Goal: Task Accomplishment & Management: Complete application form

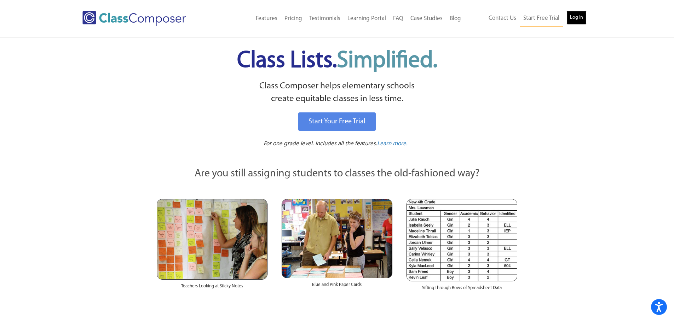
click at [579, 16] on link "Log In" at bounding box center [576, 18] width 20 height 14
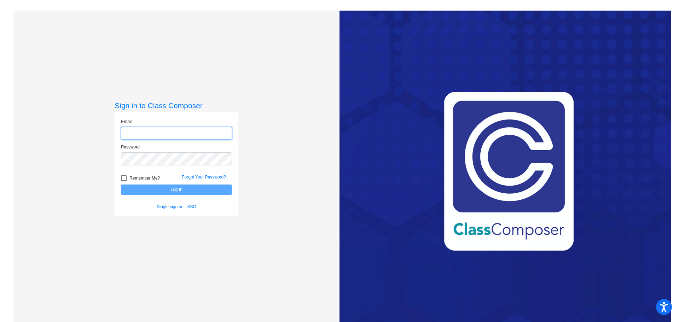
type input "andrew.schrant@jeffco.k12.co.us"
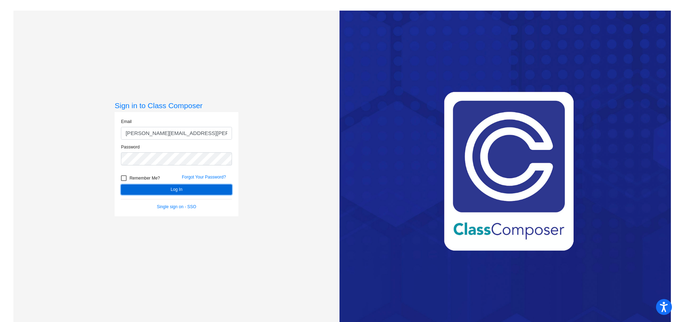
click at [171, 188] on button "Log In" at bounding box center [176, 190] width 111 height 10
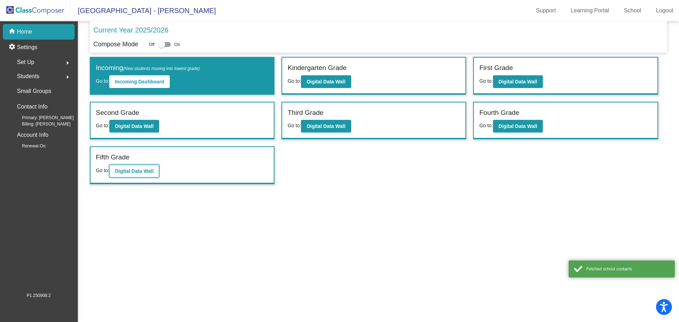
click at [144, 173] on b "Digital Data Wall" at bounding box center [134, 171] width 39 height 6
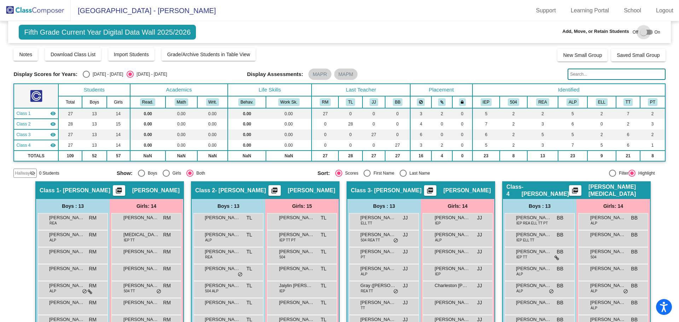
click at [645, 32] on div at bounding box center [646, 32] width 13 height 5
checkbox input "true"
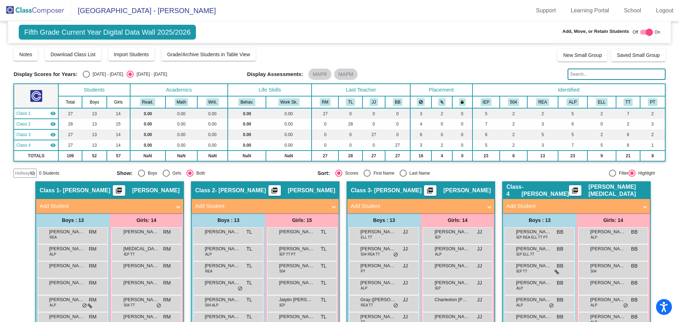
click at [375, 206] on mat-panel-title "Add Student" at bounding box center [417, 206] width 132 height 8
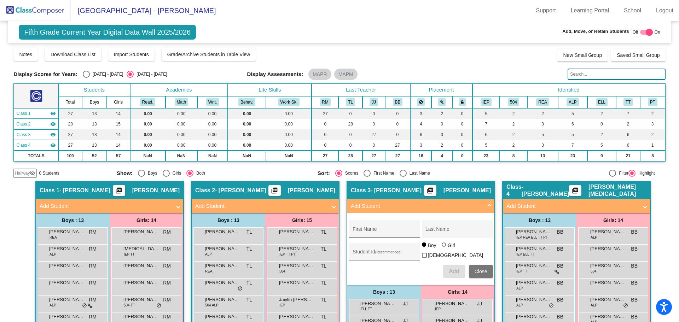
click at [376, 230] on input "First Name" at bounding box center [385, 232] width 64 height 6
type input "Leilani"
type input "Lloyd"
click at [448, 249] on div "Girl" at bounding box center [452, 245] width 8 height 7
click at [445, 249] on input "Girl" at bounding box center [444, 248] width 0 height 0
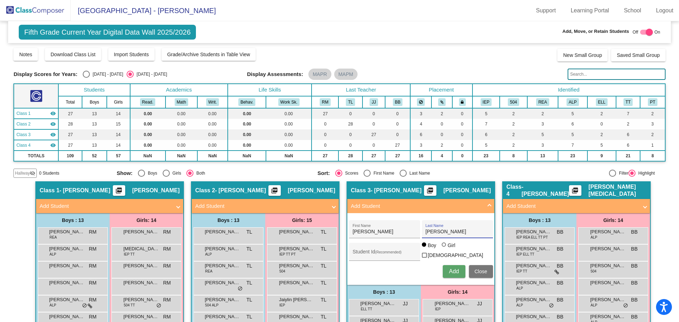
radio input "true"
click at [454, 273] on button "Add" at bounding box center [454, 271] width 23 height 13
click at [46, 12] on img at bounding box center [35, 10] width 71 height 21
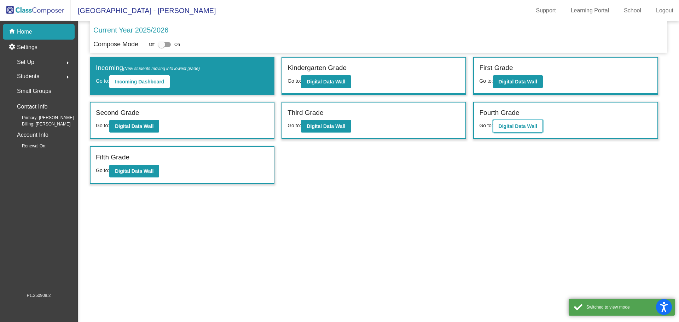
click at [522, 130] on button "Digital Data Wall" at bounding box center [518, 126] width 50 height 13
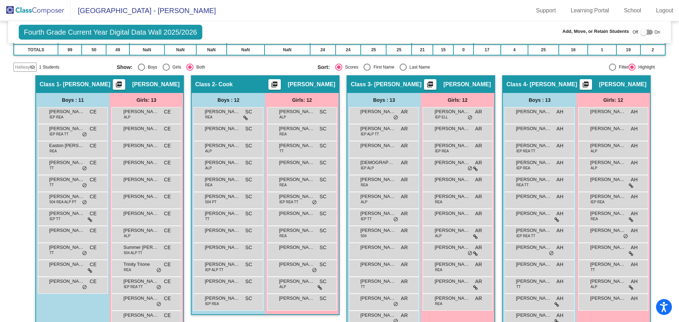
scroll to position [123, 0]
